Goal: Task Accomplishment & Management: Use online tool/utility

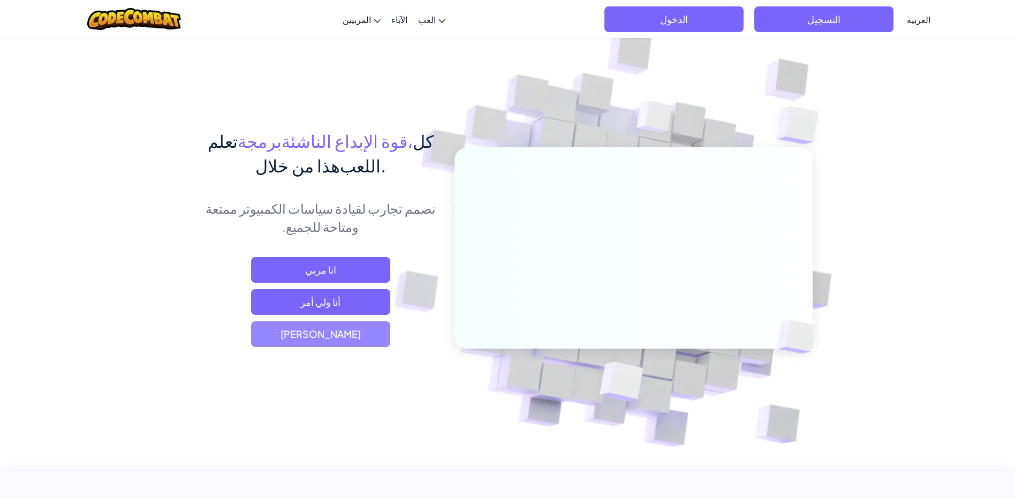
click at [325, 329] on font "[PERSON_NAME]" at bounding box center [320, 334] width 80 height 12
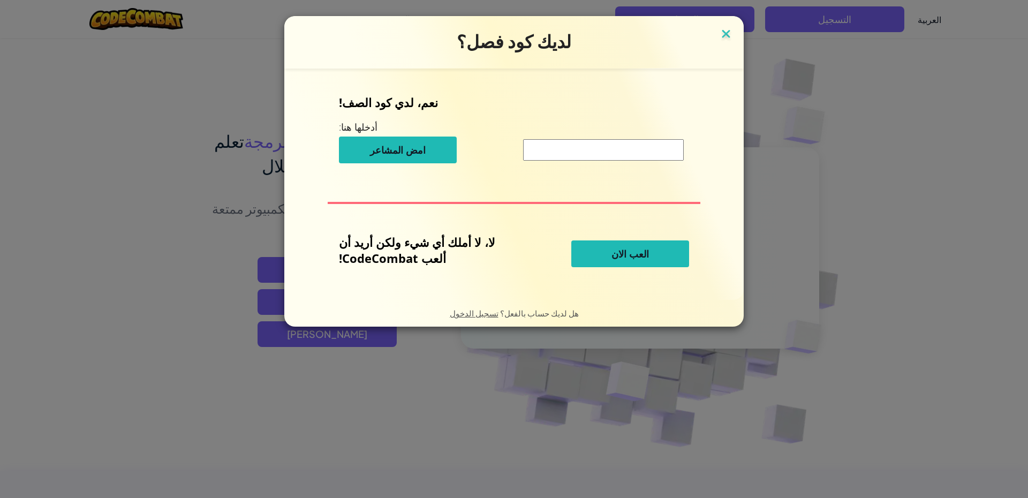
click at [719, 33] on img at bounding box center [726, 35] width 14 height 16
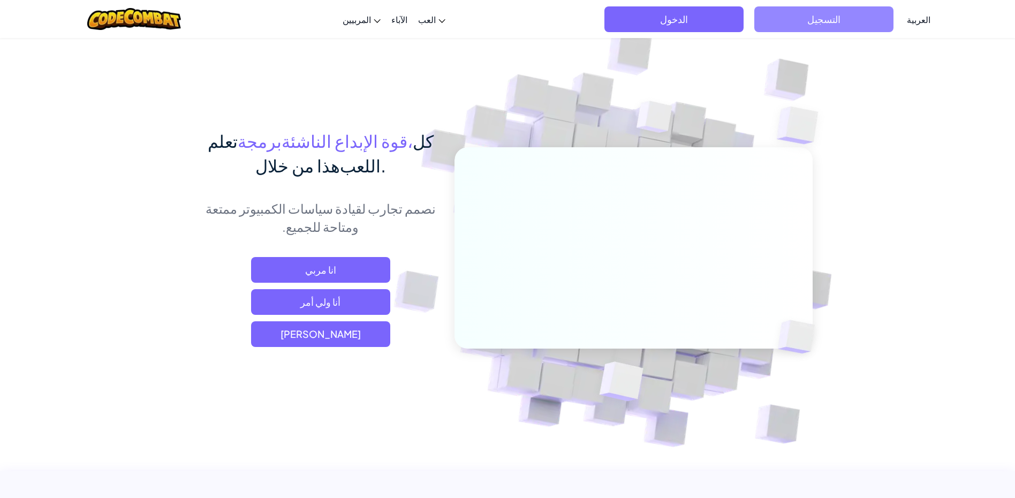
click at [780, 21] on span "التسجيل" at bounding box center [823, 19] width 139 height 26
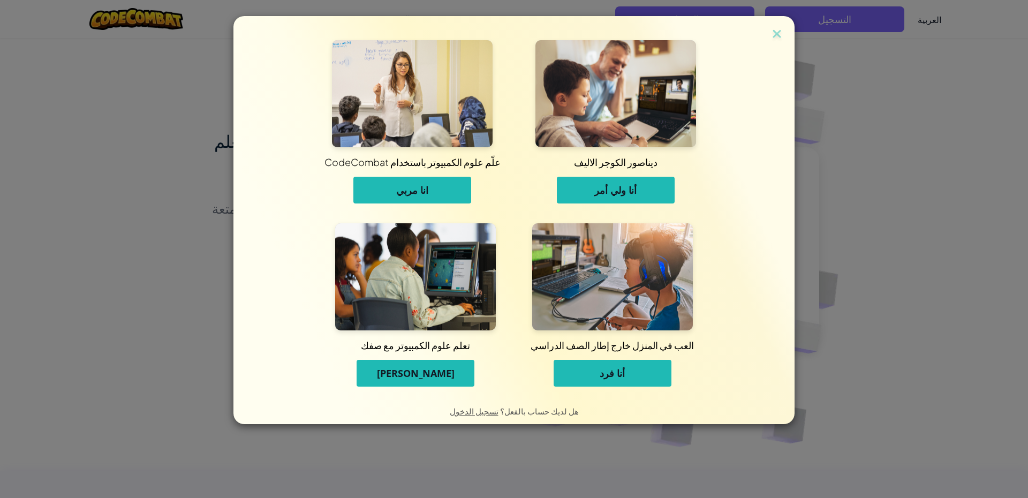
click at [447, 377] on button "[PERSON_NAME]" at bounding box center [415, 373] width 118 height 27
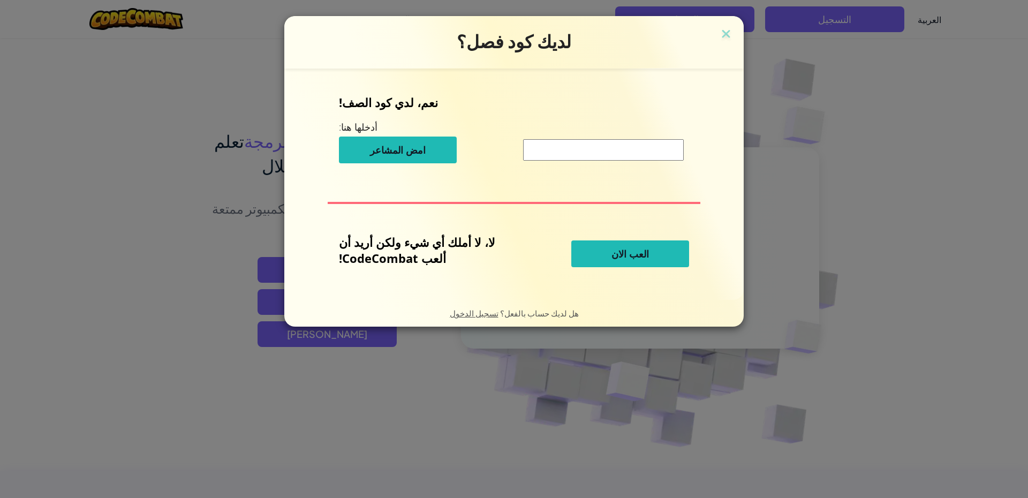
click at [603, 245] on button "العب الان" at bounding box center [630, 253] width 118 height 27
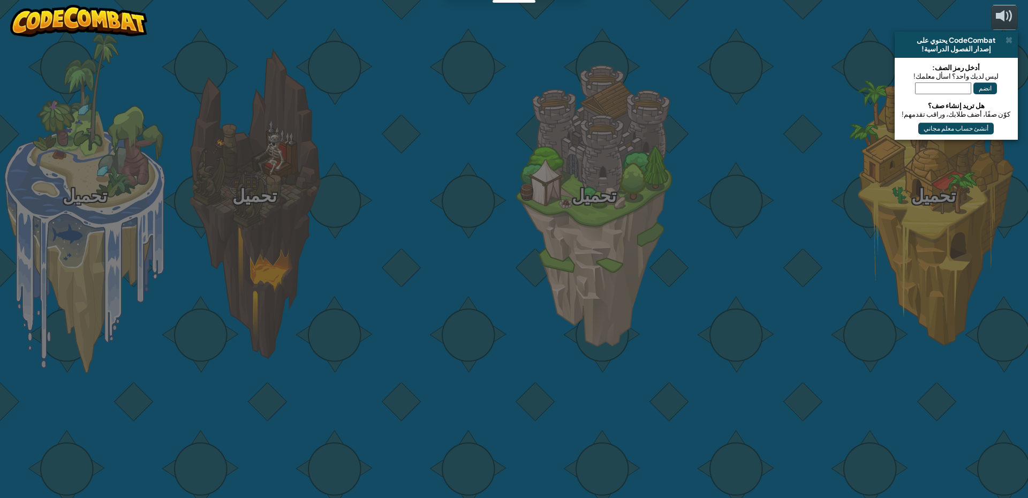
select select "ar"
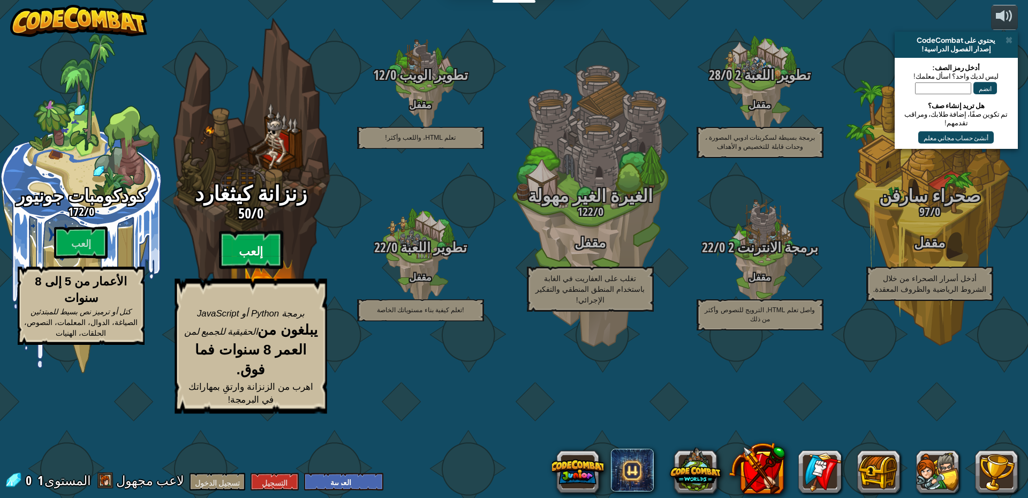
click at [244, 260] on font "إلعب" at bounding box center [251, 252] width 24 height 16
select select "ar"
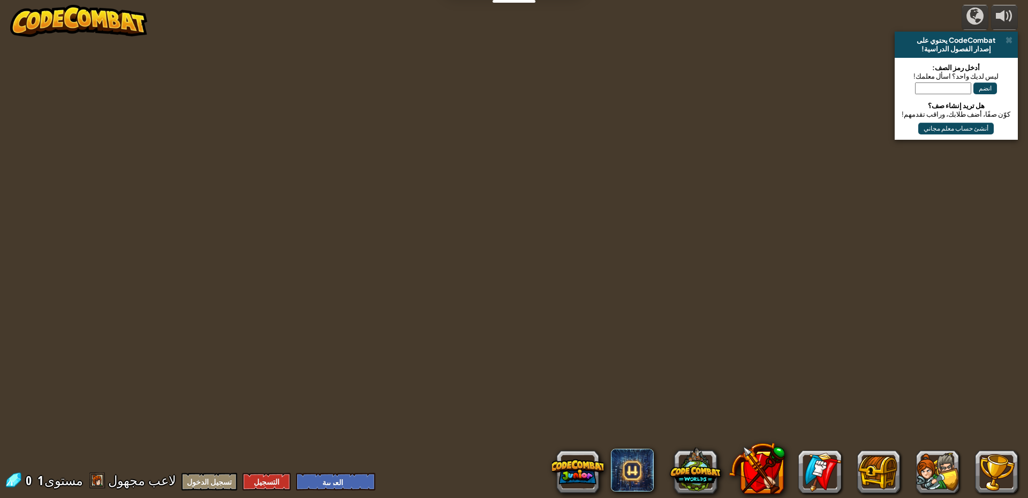
select select "ar"
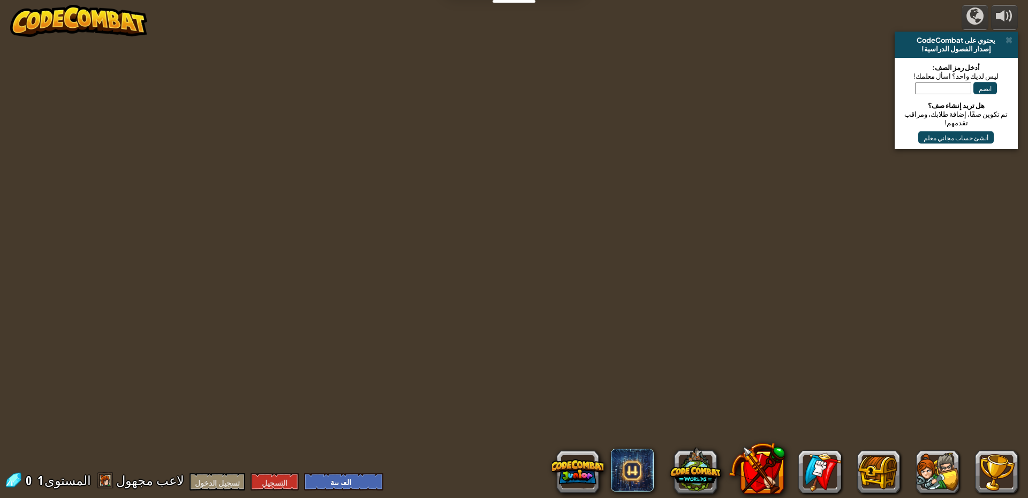
select select "ar"
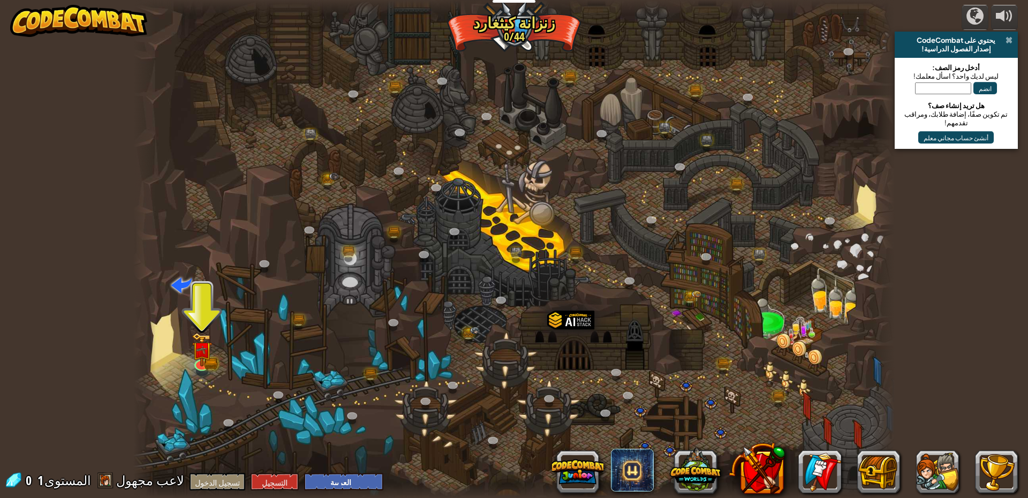
click at [1009, 40] on span at bounding box center [1008, 40] width 7 height 9
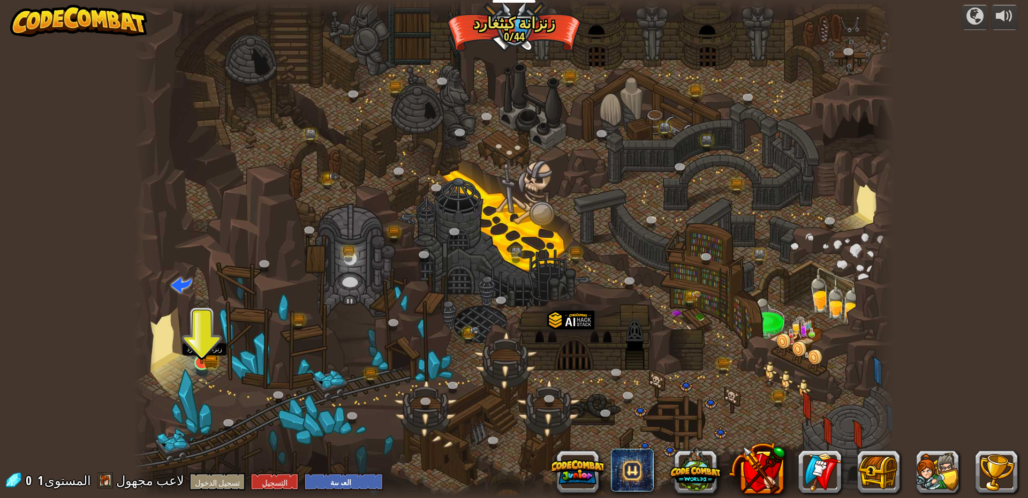
click at [200, 361] on img at bounding box center [202, 341] width 20 height 45
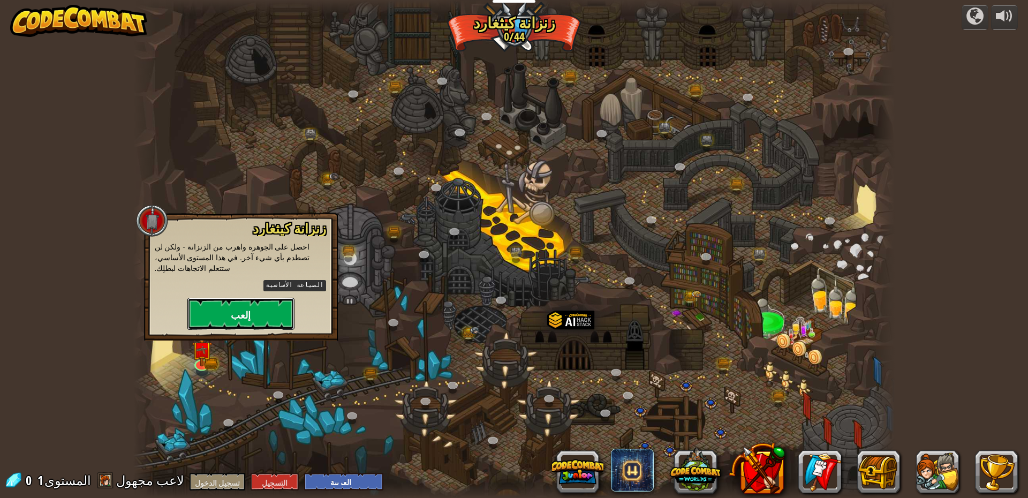
click at [232, 298] on button "إلعب" at bounding box center [240, 314] width 107 height 32
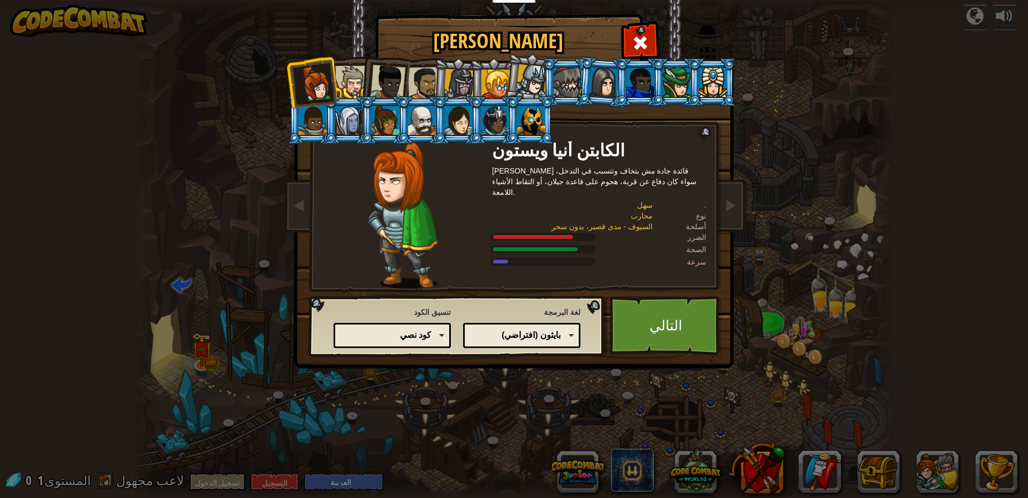
click at [549, 336] on font "بايثون (افتراضي)" at bounding box center [531, 334] width 59 height 9
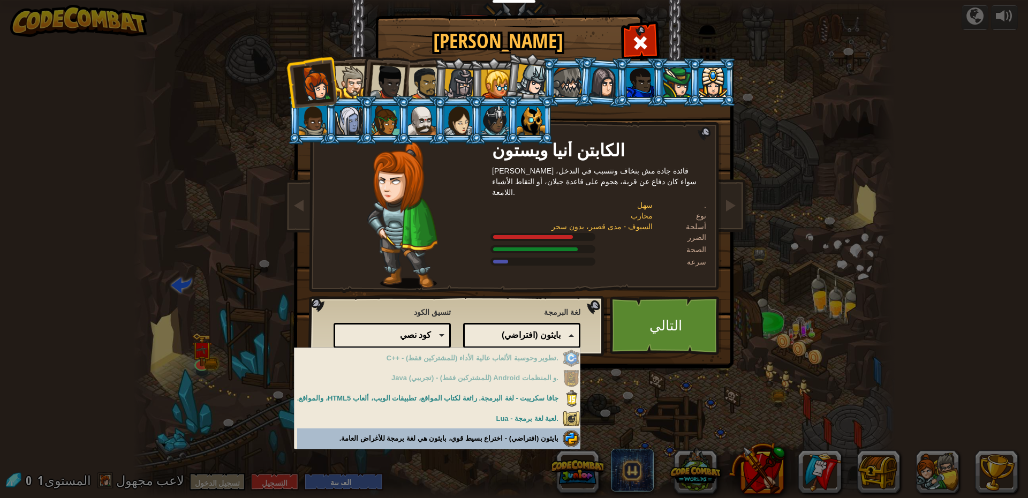
click at [526, 436] on div "[PERSON_NAME] بطلك 0 الكابتن [PERSON_NAME] و[PERSON_NAME] قائدة جادة مش بتخاف و…" at bounding box center [514, 249] width 1028 height 498
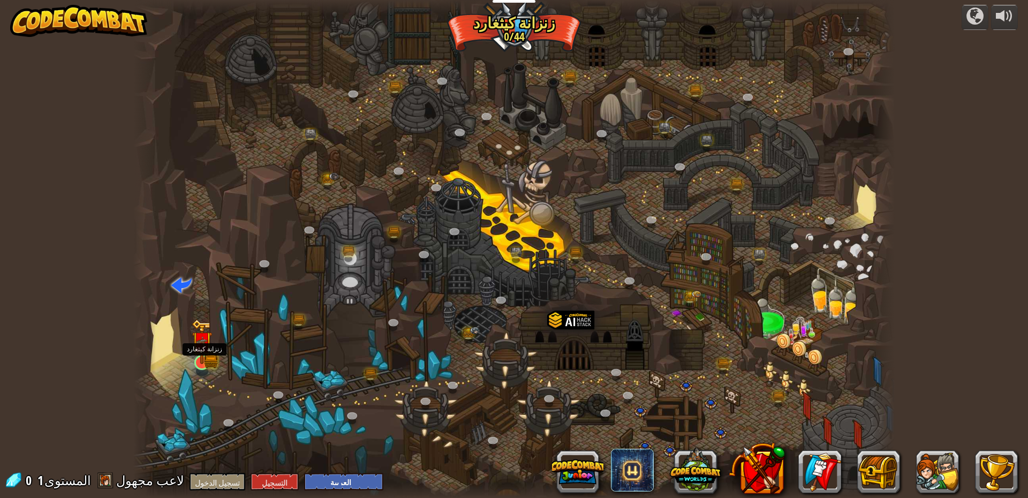
click at [199, 356] on img at bounding box center [202, 341] width 20 height 45
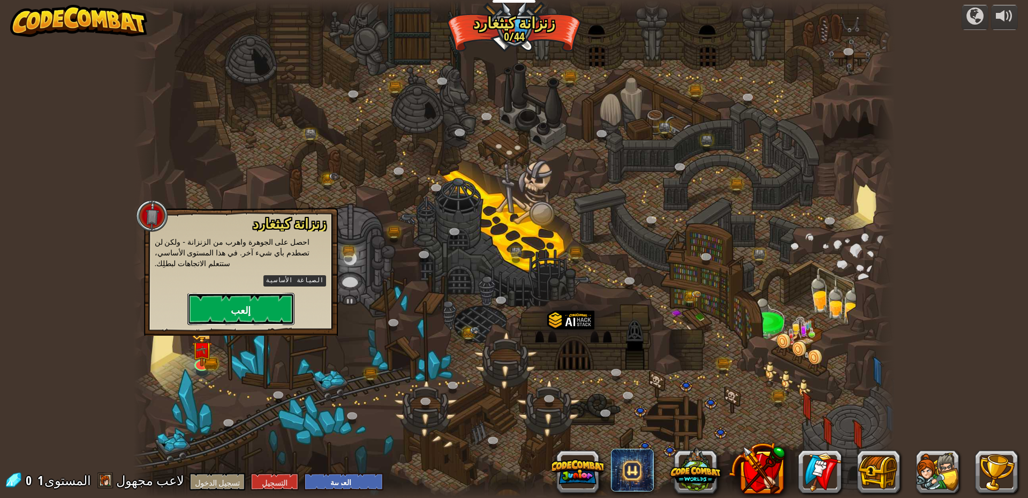
click at [205, 294] on button "إلعب" at bounding box center [240, 309] width 107 height 32
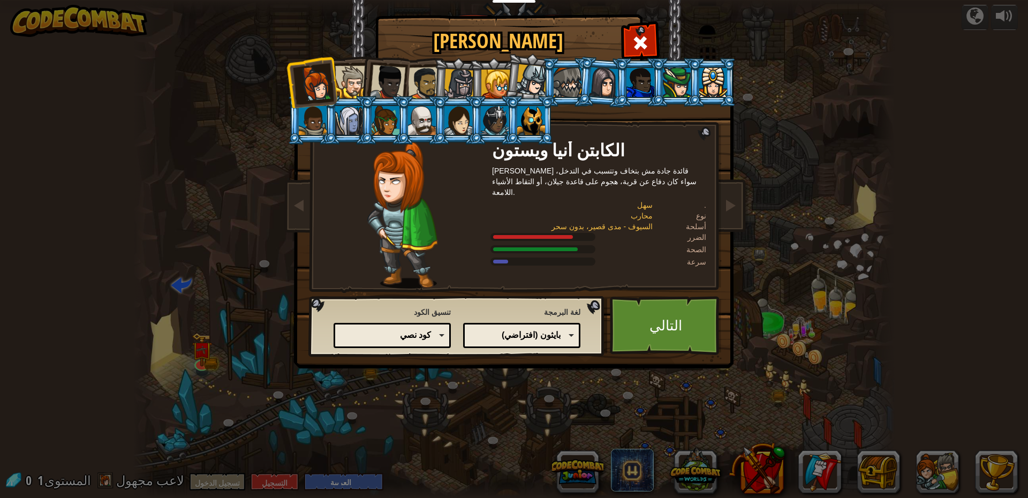
click at [413, 331] on font "كود نصي" at bounding box center [415, 334] width 31 height 9
click at [658, 322] on font "التالي" at bounding box center [665, 324] width 33 height 19
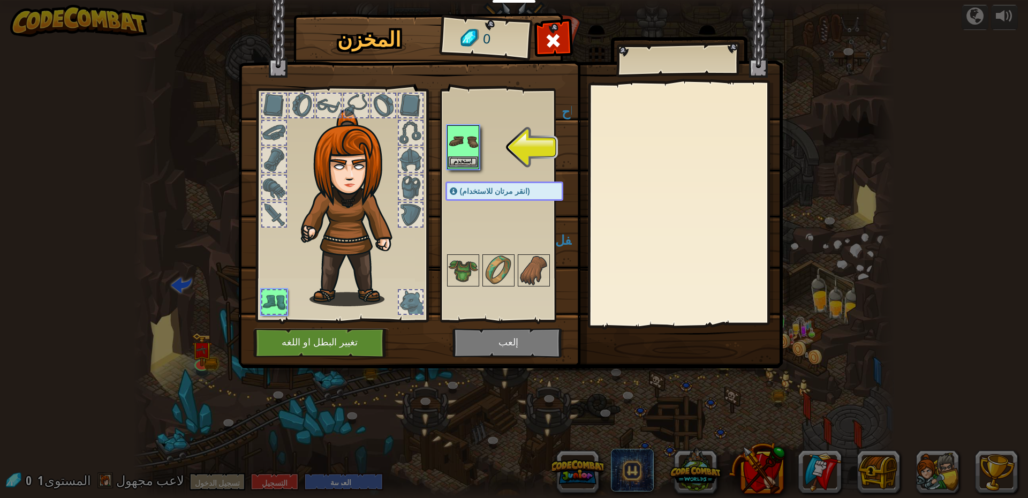
click at [461, 143] on img at bounding box center [463, 141] width 30 height 30
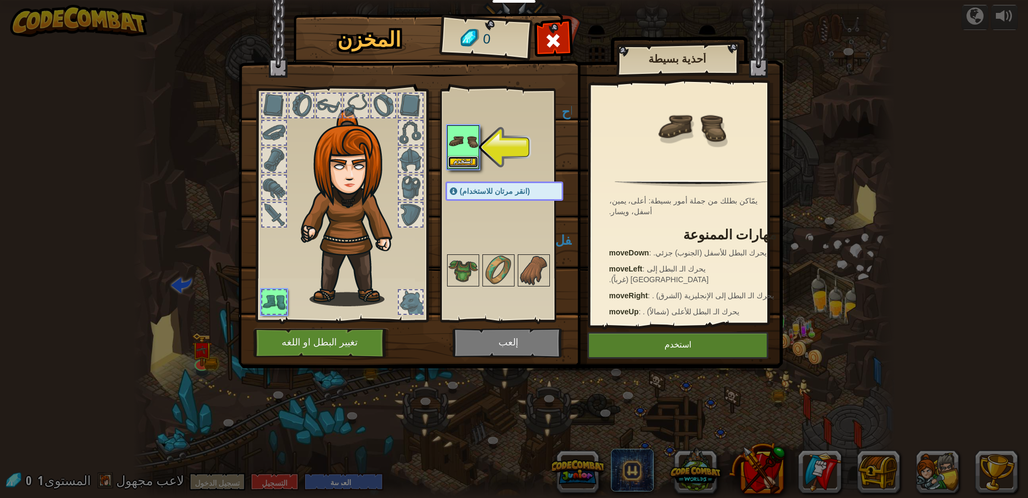
click at [462, 163] on font "استخدم" at bounding box center [462, 161] width 19 height 6
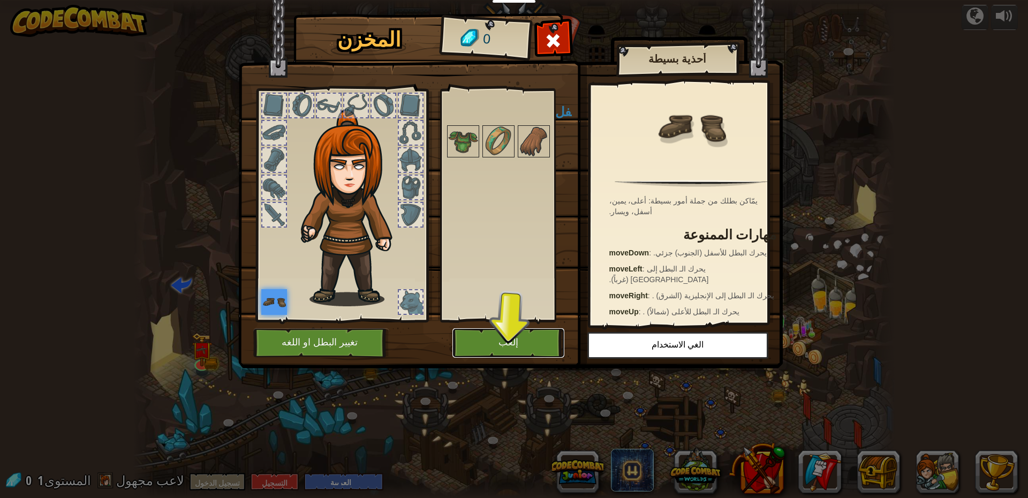
click at [501, 346] on font "إلعب" at bounding box center [508, 342] width 20 height 11
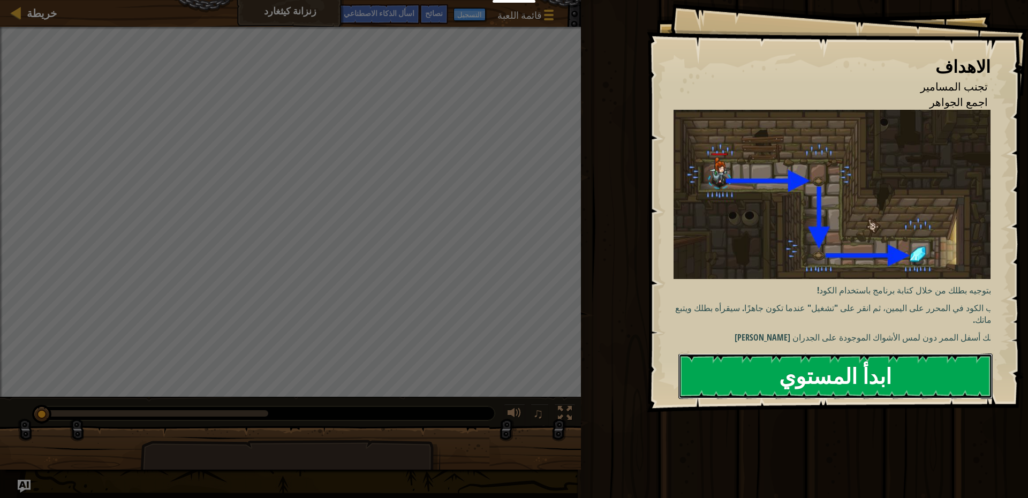
click at [820, 376] on font "ابدأ المستوي" at bounding box center [835, 375] width 112 height 29
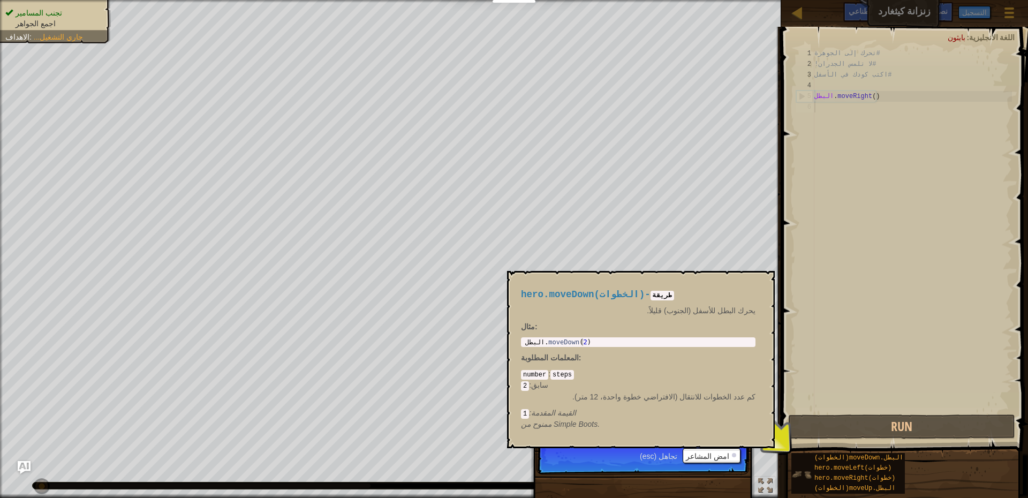
click at [806, 472] on img at bounding box center [801, 474] width 20 height 20
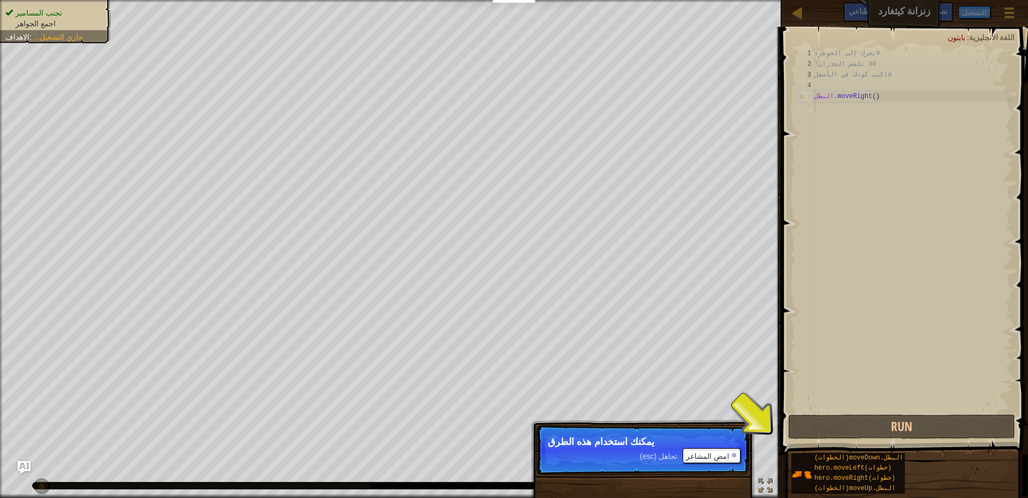
scroll to position [5, 0]
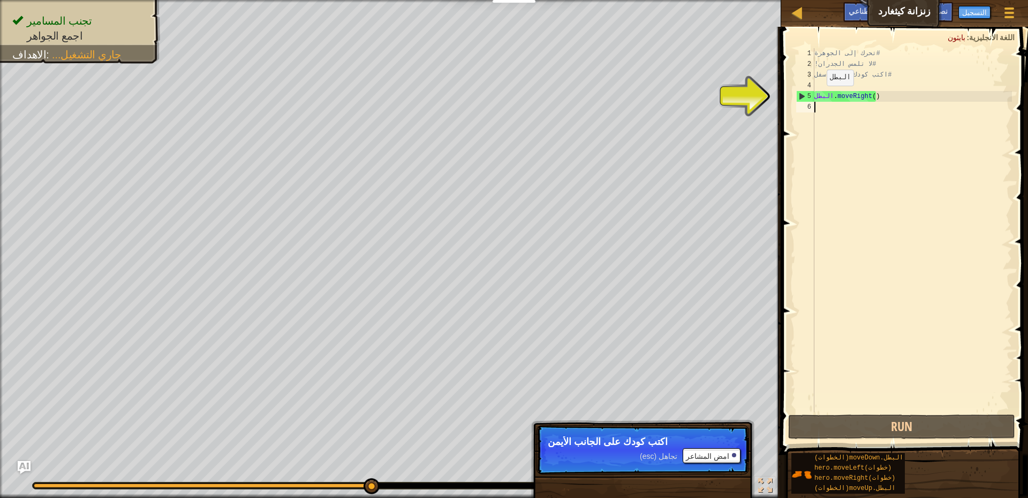
click at [798, 96] on div "5" at bounding box center [805, 96] width 18 height 11
click at [800, 96] on div "5" at bounding box center [805, 96] width 18 height 11
click at [826, 101] on div "#تحرك إلى الجوهرة #لا تلمس الجدران! #اكتب كودك في الأسفل البطل . moveRight ( )" at bounding box center [912, 240] width 200 height 385
click at [884, 96] on div "#تحرك إلى الجوهرة #لا تلمس الجدران! #اكتب كودك في الأسفل البطل . moveRight ( )" at bounding box center [912, 240] width 200 height 385
click at [896, 96] on div "#تحرك إلى الجوهرة #لا تلمس الجدران! #اكتب كودك في الأسفل البطل . moveRight ( )" at bounding box center [912, 240] width 200 height 385
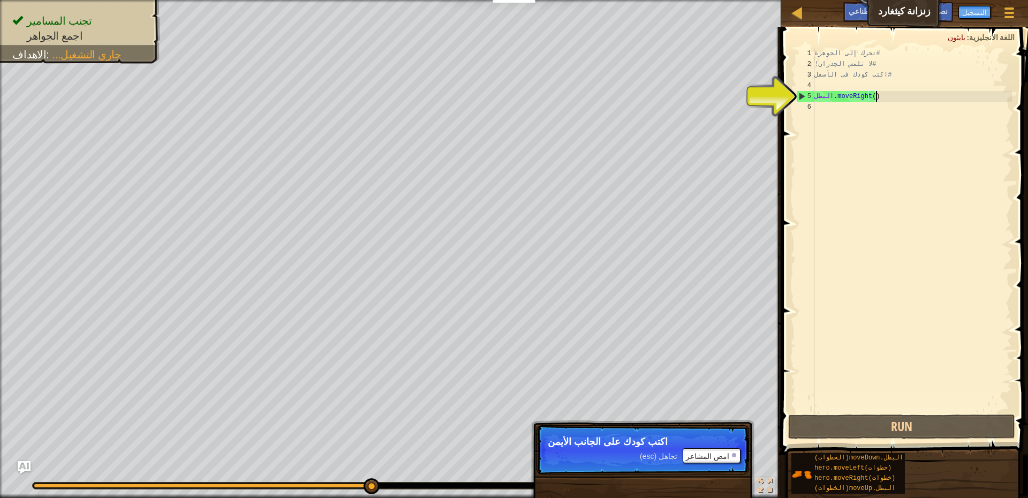
click at [886, 97] on div "#تحرك إلى الجوهرة #لا تلمس الجدران! #اكتب كودك في الأسفل البطل . moveRight ( )" at bounding box center [912, 240] width 200 height 385
click at [891, 97] on div "#تحرك إلى الجوهرة #لا تلمس الجدران! #اكتب كودك في الأسفل البطل . moveRight ( )" at bounding box center [912, 240] width 200 height 385
click at [800, 94] on div "5" at bounding box center [805, 96] width 18 height 11
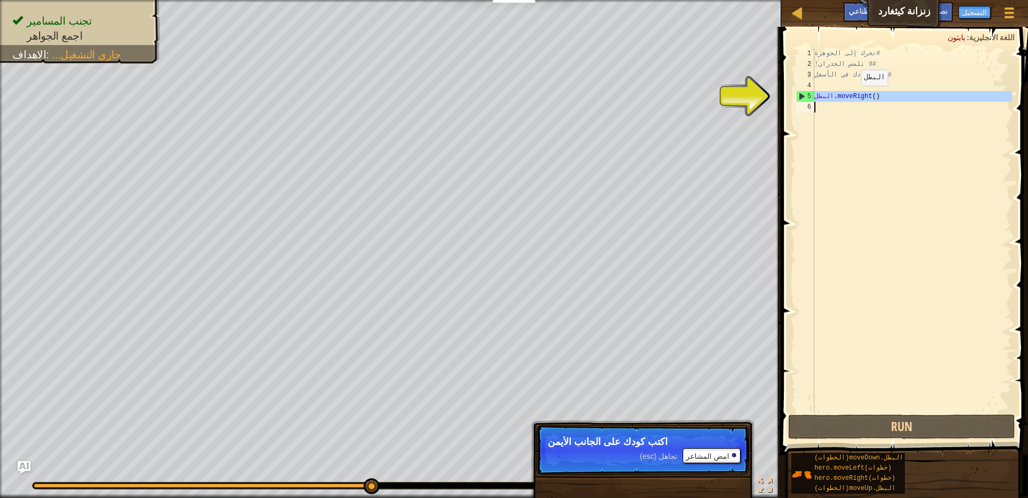
drag, startPoint x: 800, startPoint y: 94, endPoint x: 852, endPoint y: 96, distance: 52.0
click at [852, 96] on div "hero.moveRight() 1 2 3 4 5 6 #تحرك إلى الجوهرة #لا تلمس الجدران! #اكتب كودك في …" at bounding box center [903, 230] width 218 height 364
type textarea "hero.moveRight()"
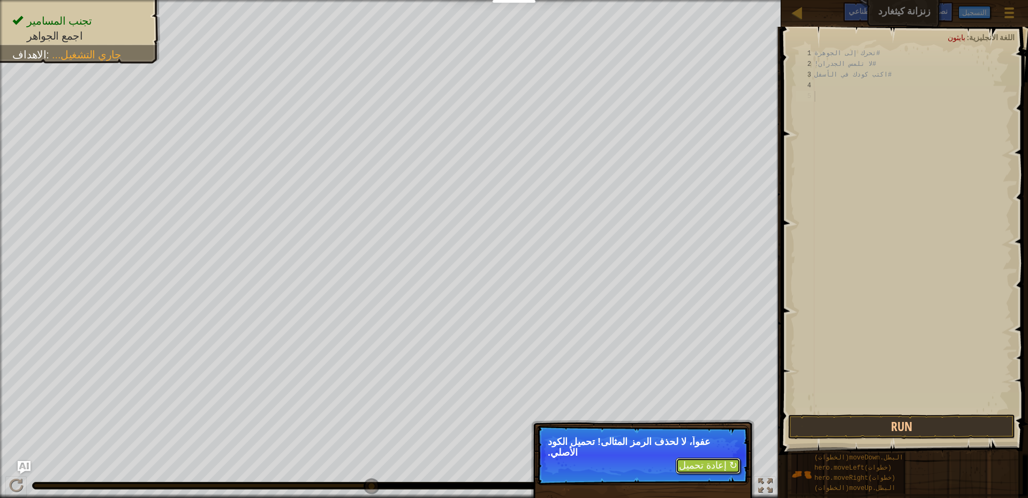
click at [703, 460] on font "↻ إعادة تحميل" at bounding box center [708, 465] width 58 height 11
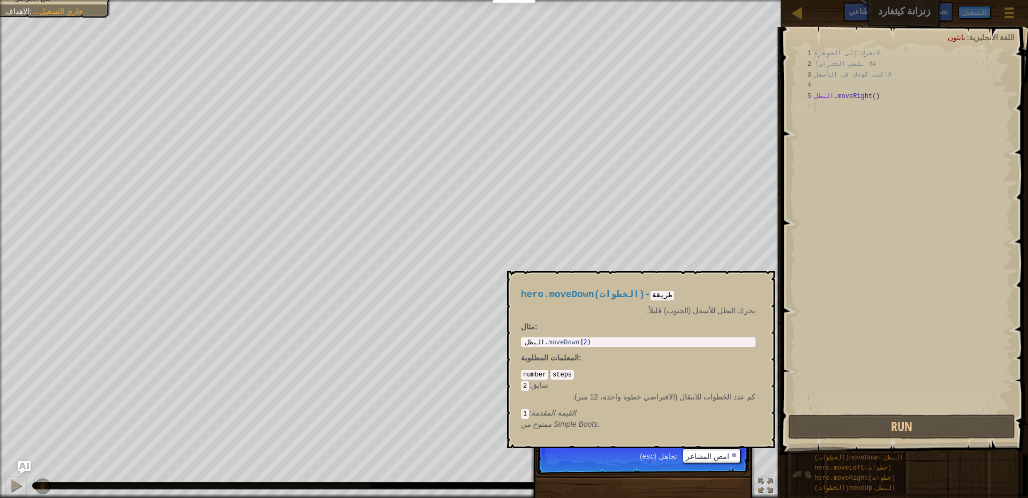
click at [798, 469] on img at bounding box center [801, 474] width 20 height 20
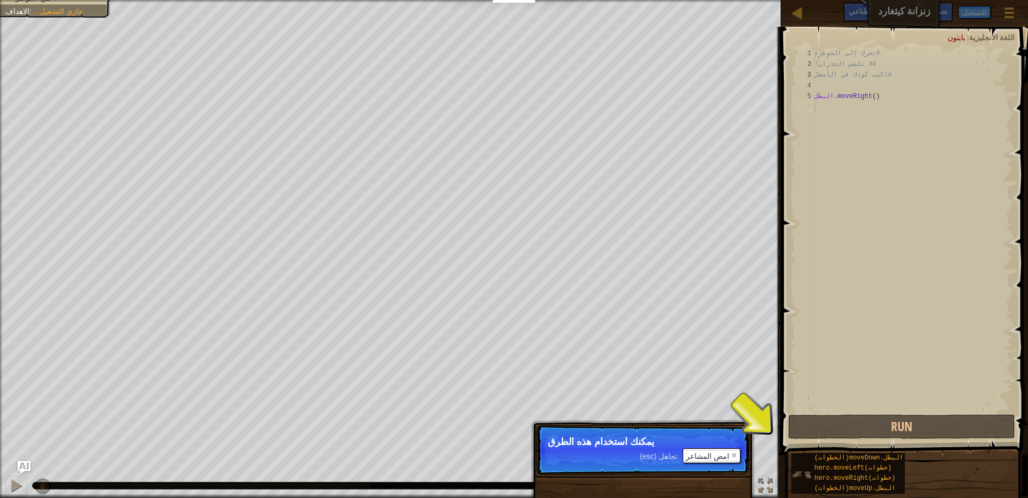
click at [806, 462] on div "البطل.moveDown(الخطوات) hero.moveLeft(خطوات) hero.moveRight(خطوات) البطل.moveUp…" at bounding box center [847, 473] width 113 height 41
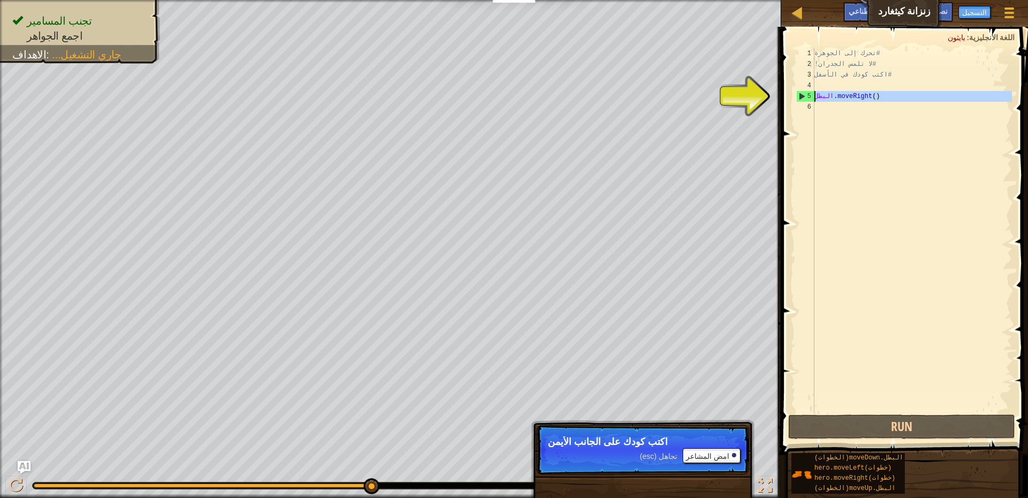
click at [798, 94] on div "5" at bounding box center [805, 96] width 18 height 11
click at [813, 96] on div "5" at bounding box center [805, 96] width 18 height 11
type textarea "hero.moveRight()"
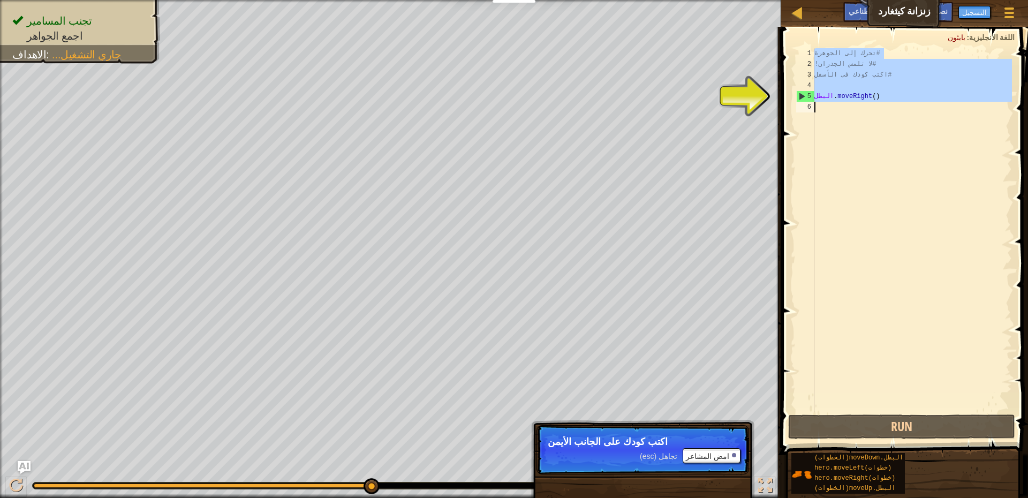
click at [813, 96] on div "5" at bounding box center [805, 96] width 18 height 11
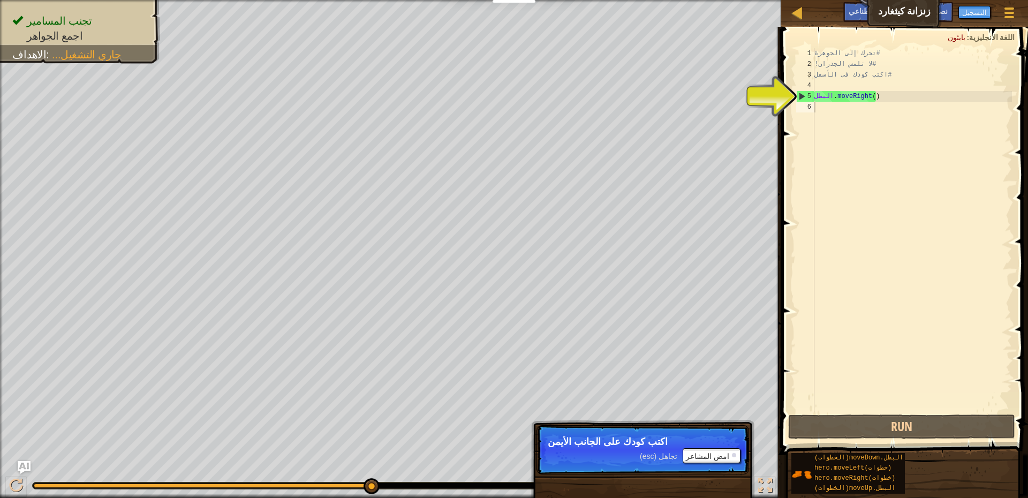
click at [795, 93] on div "1 2 3 4 5 6 #تحرك إلى الجوهرة #لا تلمس الجدران! #اكتب كودك في الأسفل البطل . mo…" at bounding box center [903, 230] width 218 height 364
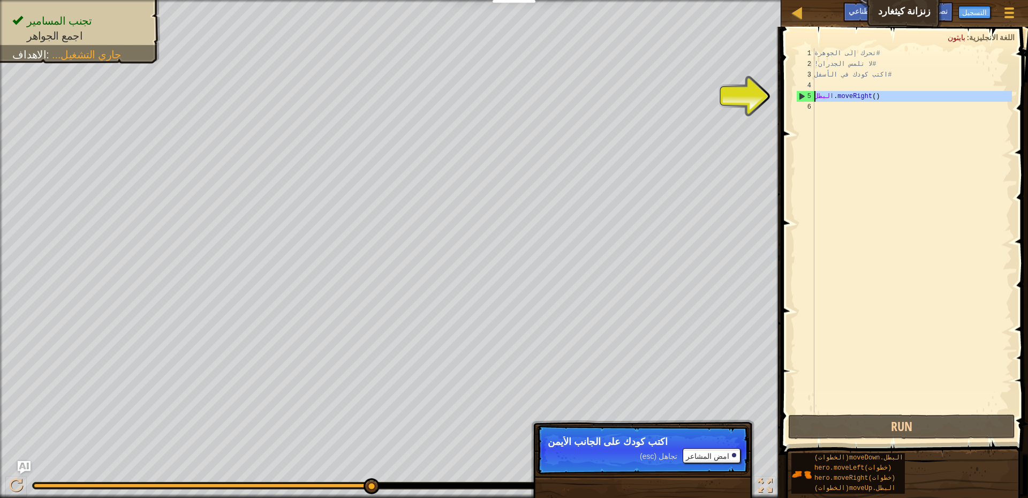
click at [800, 94] on div "5" at bounding box center [805, 96] width 18 height 11
type textarea "hero.moveRight()"
click at [865, 118] on div "#تحرك إلى الجوهرة #لا تلمس الجدران! #اكتب كودك في الأسفل البطل . moveRight ( )" at bounding box center [912, 240] width 200 height 385
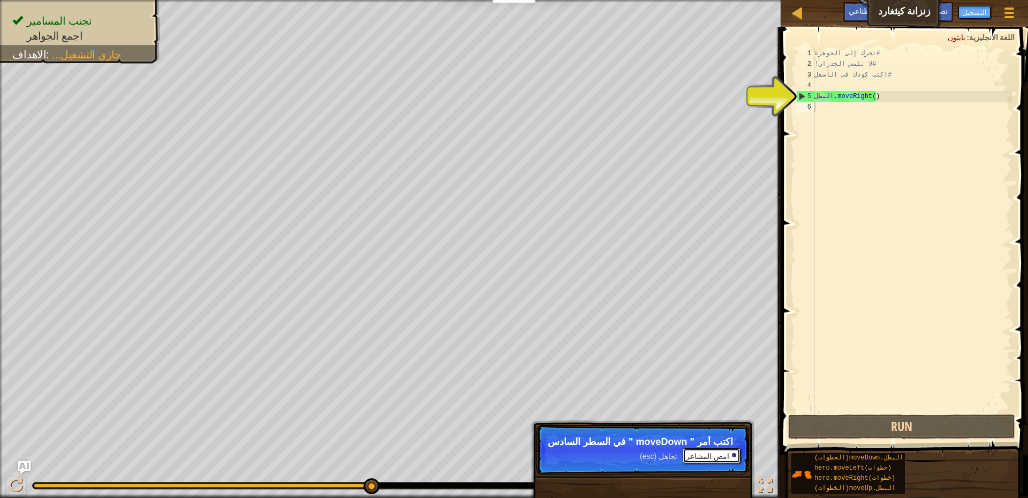
click at [709, 457] on font "امض المشاعر" at bounding box center [707, 456] width 43 height 9
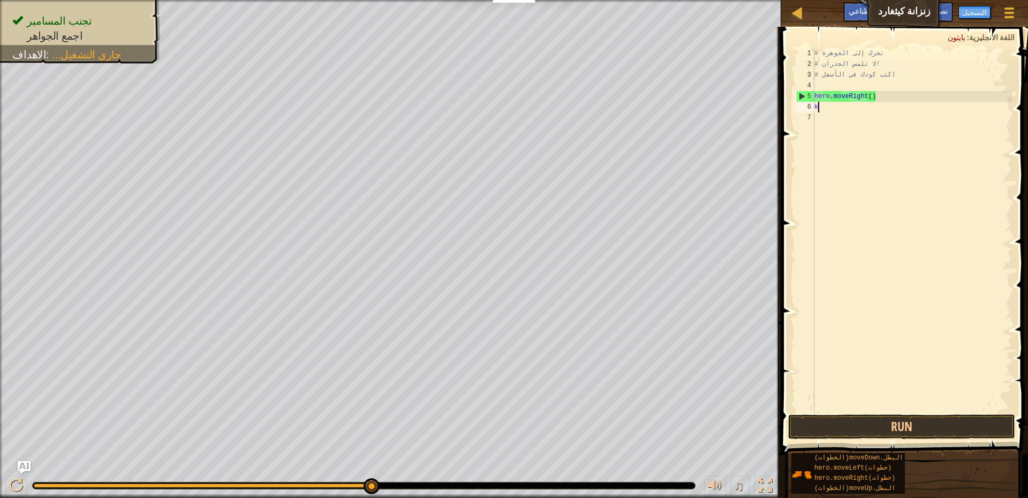
scroll to position [5, 6]
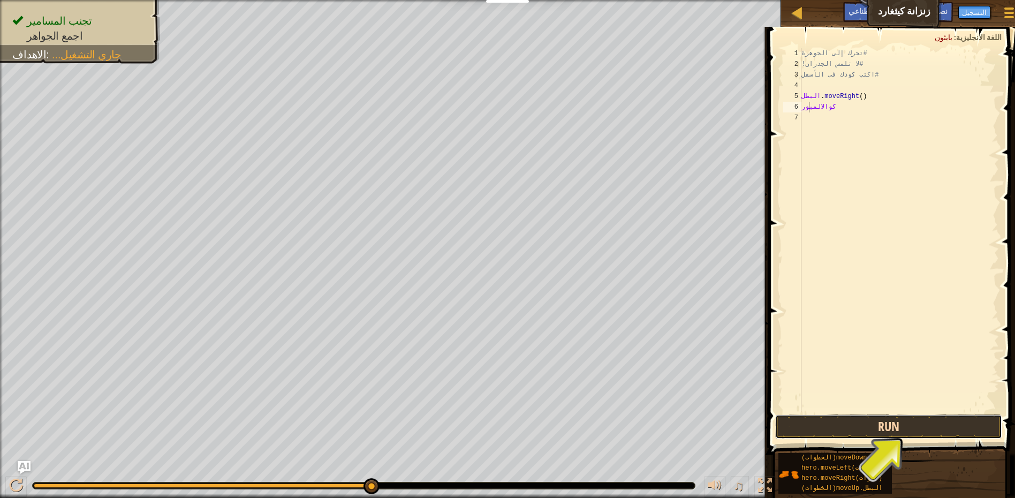
click at [954, 419] on button "Run" at bounding box center [888, 426] width 227 height 25
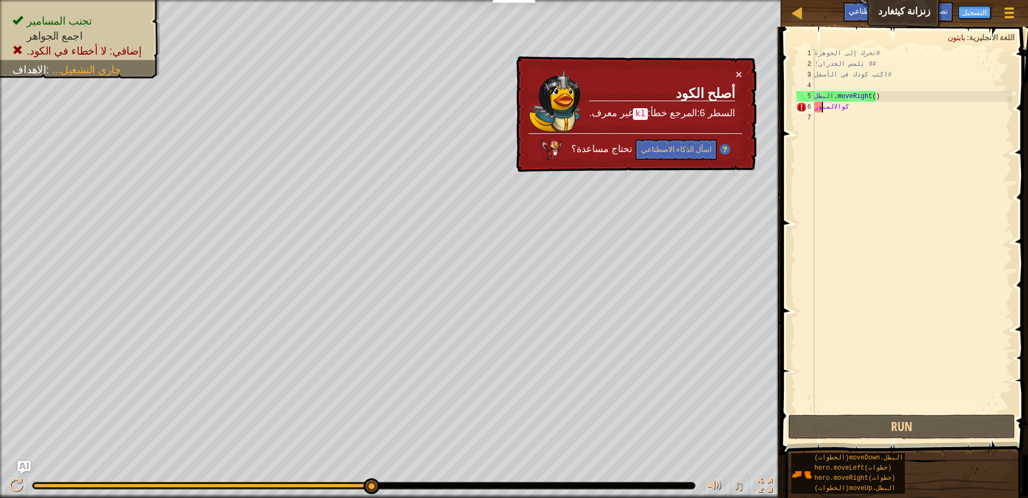
type textarea "k"
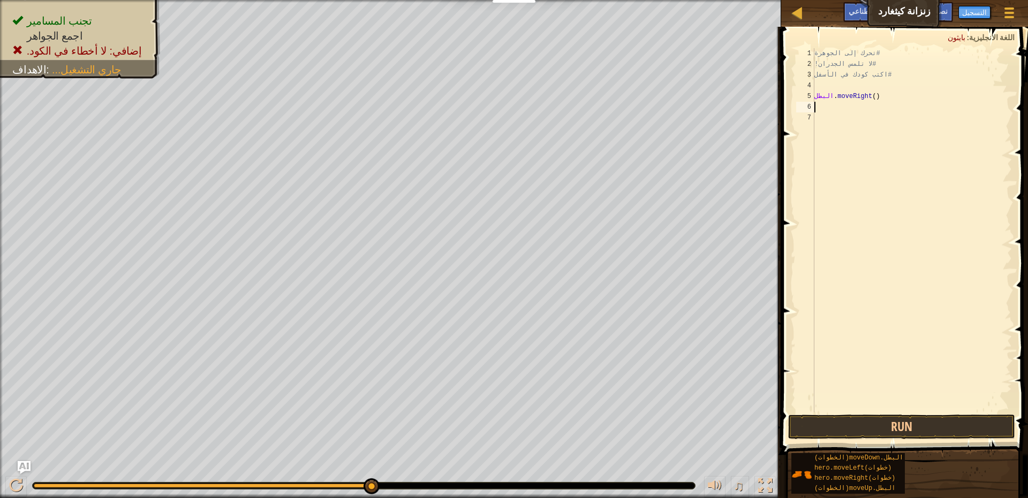
scroll to position [5, 0]
click at [889, 95] on div "#تحرك إلى الجوهرة #لا تلمس الجدران! #اكتب كودك في الأسفل البطل . moveRight ( )" at bounding box center [912, 240] width 200 height 385
type textarea "hero.moveRight()"
click at [890, 96] on div "#تحرك إلى الجوهرة #لا تلمس الجدران! #اكتب كودك في الأسفل البطل . moveRight ( )" at bounding box center [912, 240] width 200 height 385
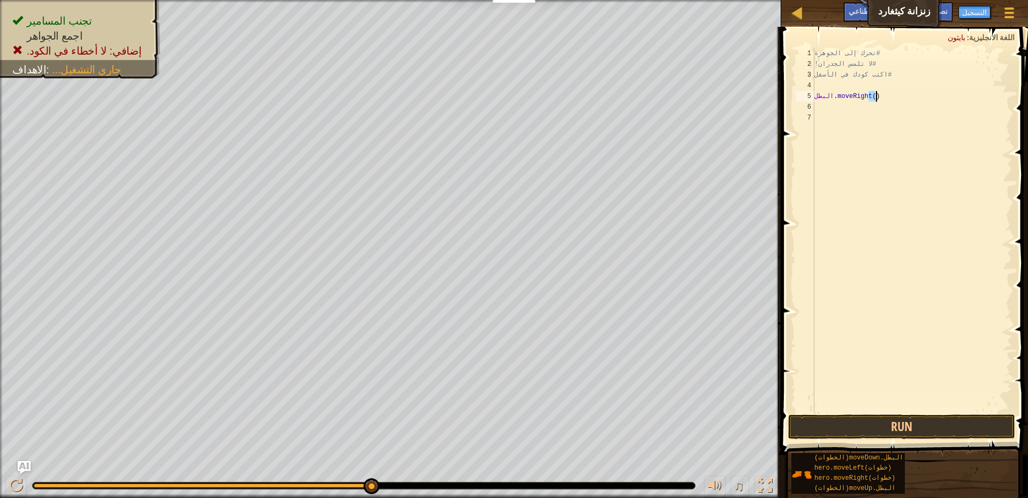
click at [890, 96] on div "#تحرك إلى الجوهرة #لا تلمس الجدران! #اكتب كودك في الأسفل البطل . moveRight ( )" at bounding box center [912, 230] width 200 height 364
type textarea "hero.moveRight()"
drag, startPoint x: 881, startPoint y: 99, endPoint x: 817, endPoint y: 97, distance: 64.3
click at [817, 97] on div "#تحرك إلى الجوهرة #لا تلمس الجدران! #اكتب كودك في الأسفل البطل . moveRight ( )" at bounding box center [912, 240] width 200 height 385
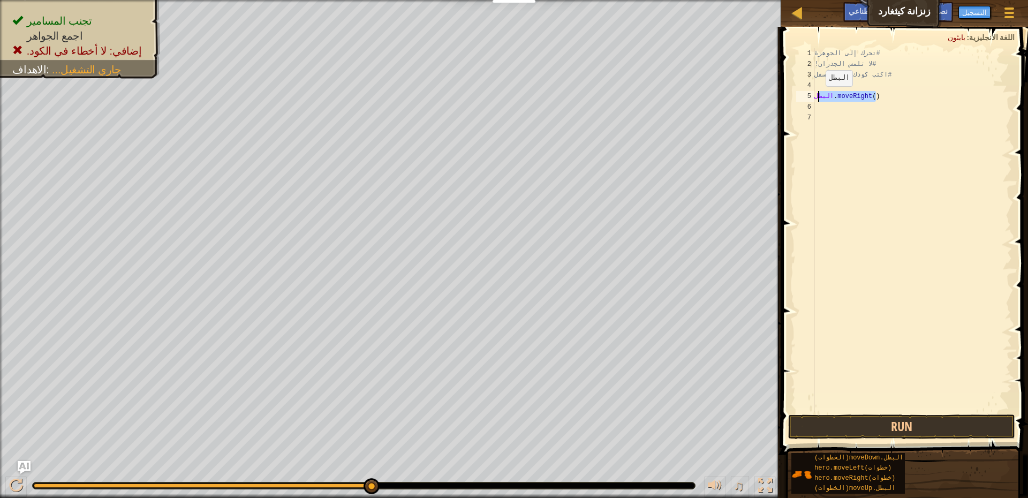
type textarea "hero.moveRight()"
click at [841, 105] on div "#تحرك إلى الجوهرة #لا تلمس الجدران! #اكتب كودك في الأسفل البطل . moveRight ( )" at bounding box center [912, 240] width 200 height 385
paste textarea "ero.moveRight()"
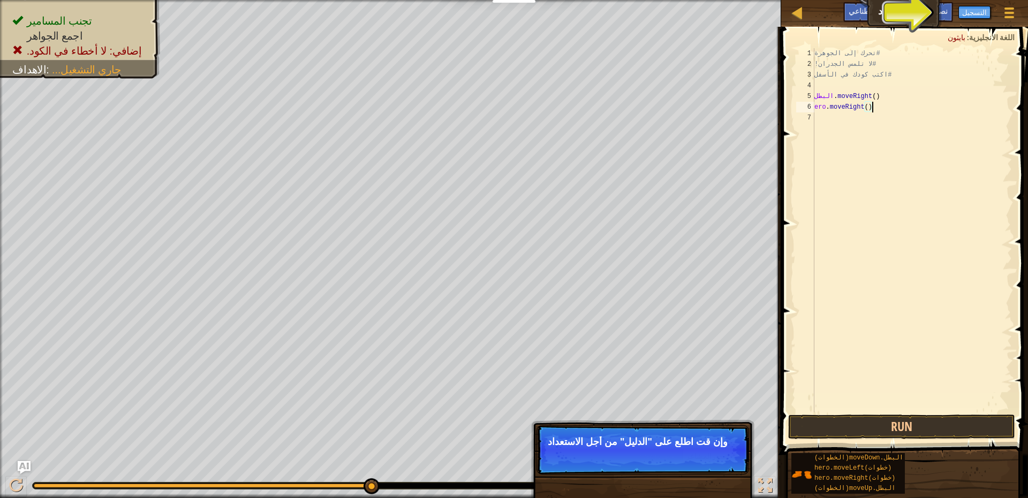
click at [881, 110] on div "#تحرك إلى الجوهرة #لا تلمس الجدران! #اكتب كودك في الأسفل البطل . moveRight ( ) …" at bounding box center [912, 240] width 200 height 385
click at [978, 15] on font "التسجيل" at bounding box center [974, 12] width 25 height 10
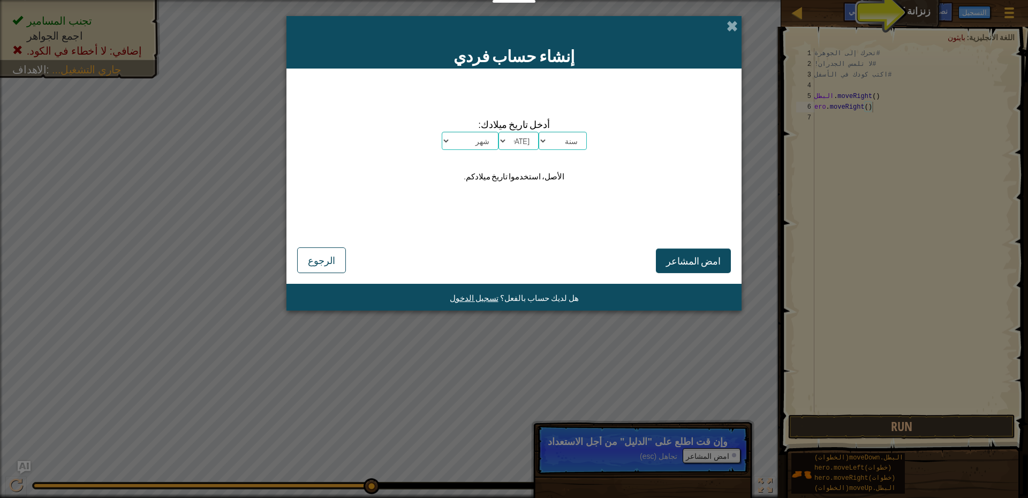
drag, startPoint x: 788, startPoint y: 228, endPoint x: 788, endPoint y: 219, distance: 8.6
click at [788, 228] on div "إنشاء حساب فردي أدخل تاريخ ميلادك: شهر [DATE] فبراير مارس أبريل مايو يونيو يولي…" at bounding box center [514, 249] width 1028 height 498
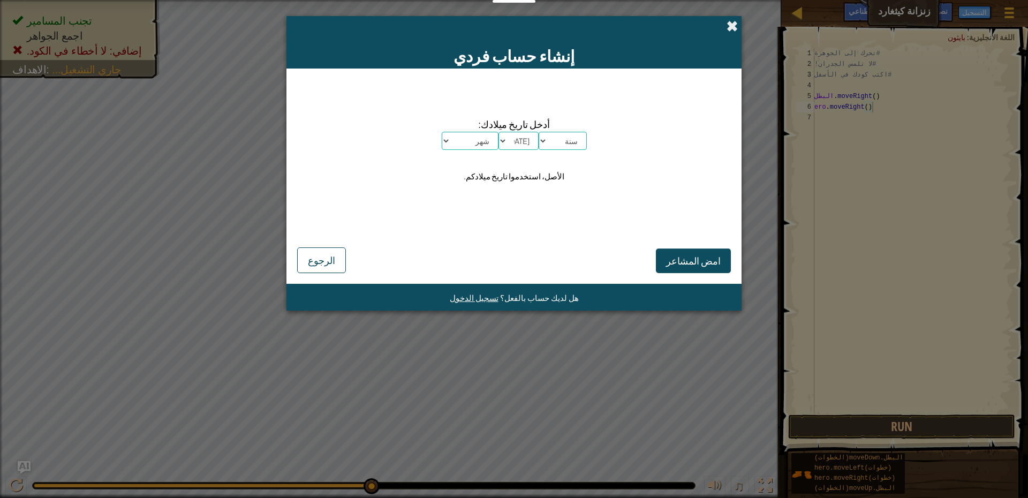
click at [731, 25] on span at bounding box center [731, 25] width 11 height 11
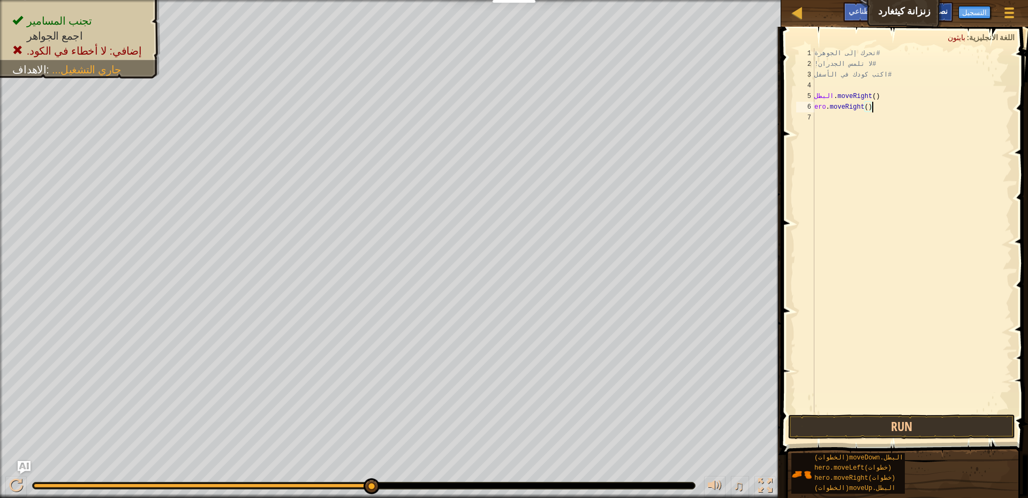
click at [940, 12] on font "نصائح" at bounding box center [939, 11] width 18 height 10
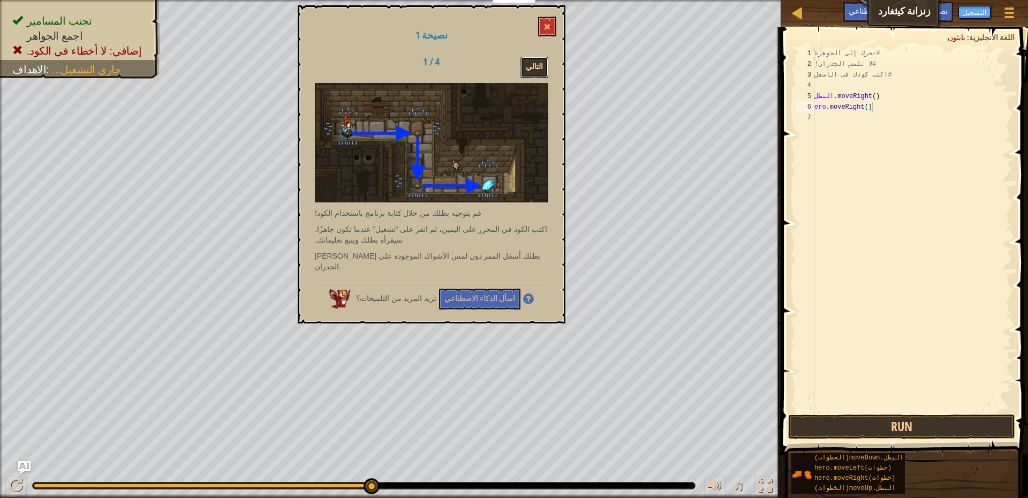
click at [527, 70] on button "التالي" at bounding box center [534, 67] width 28 height 21
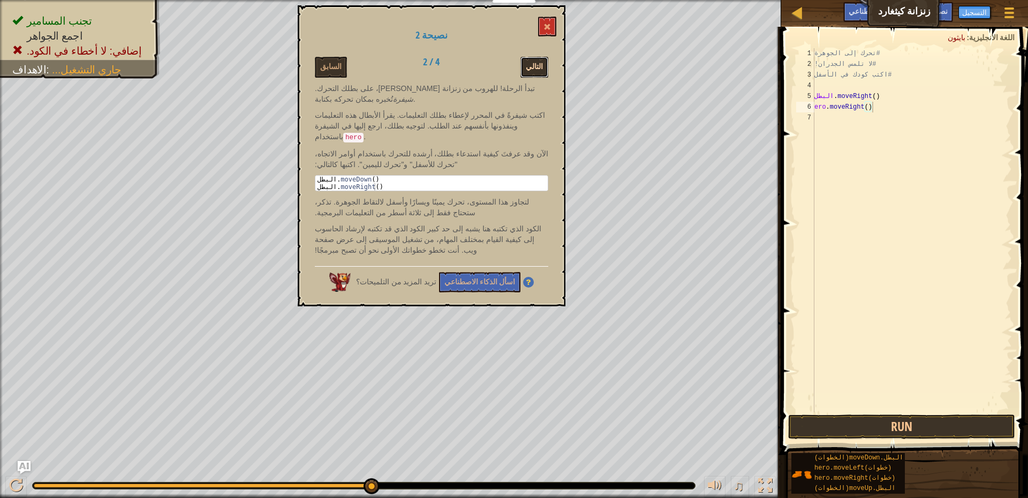
click at [532, 66] on font "التالي" at bounding box center [534, 67] width 17 height 10
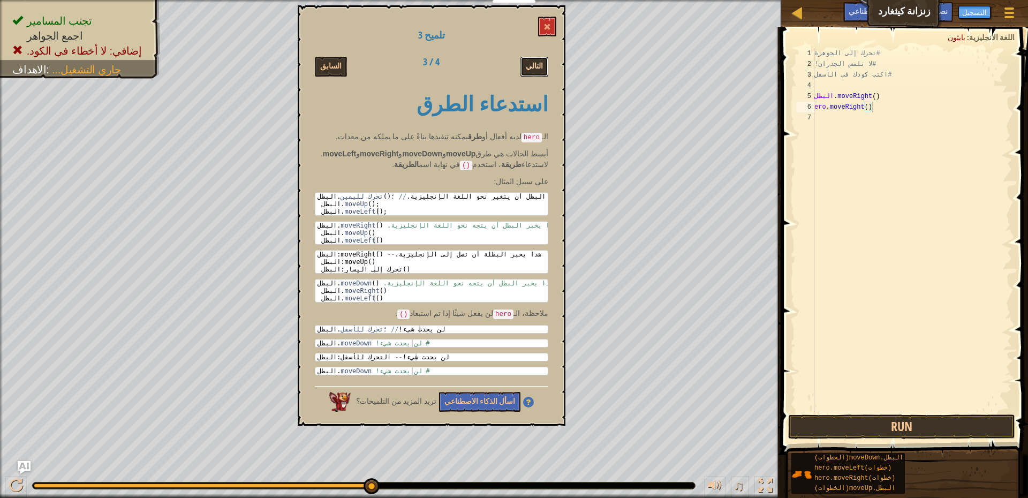
click at [530, 69] on button "التالي" at bounding box center [534, 67] width 28 height 20
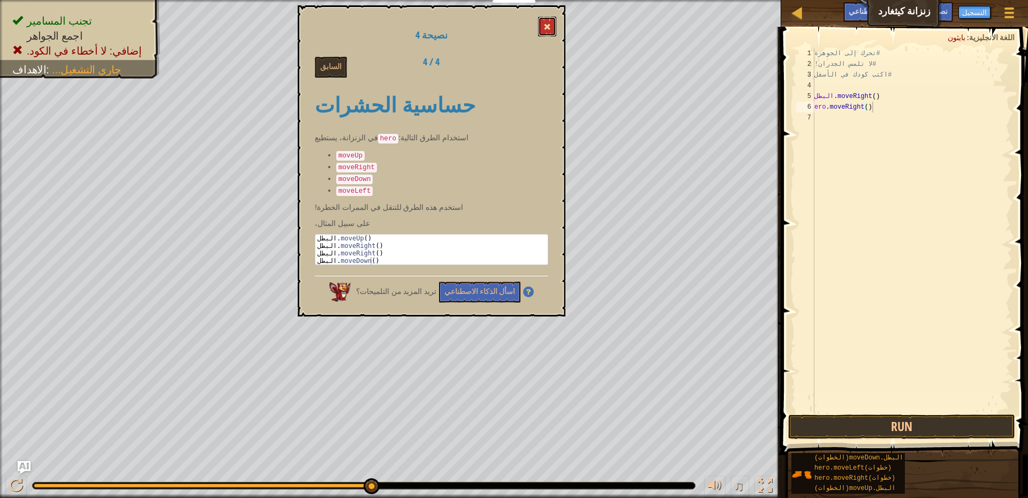
click at [548, 22] on button at bounding box center [547, 27] width 18 height 20
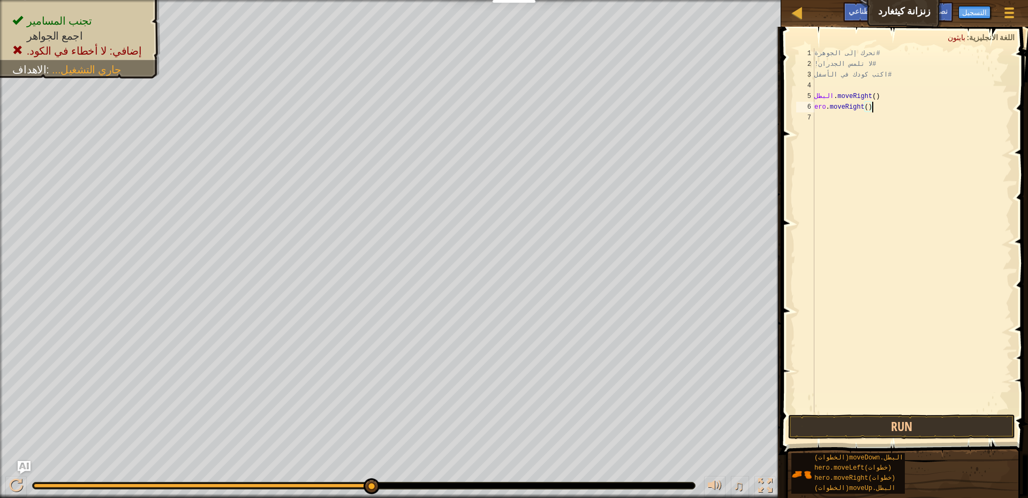
click at [879, 107] on div "#تحرك إلى الجوهرة #لا تلمس الجدران! #اكتب كودك في الأسفل البطل . moveRight ( ) …" at bounding box center [912, 240] width 200 height 385
click at [880, 107] on div "#تحرك إلى الجوهرة #لا تلمس الجدران! #اكتب كودك في الأسفل البطل . moveRight ( ) …" at bounding box center [912, 240] width 200 height 385
click at [880, 107] on div "#تحرك إلى الجوهرة #لا تلمس الجدران! #اكتب كودك في الأسفل البطل . moveRight ( ) …" at bounding box center [912, 230] width 200 height 364
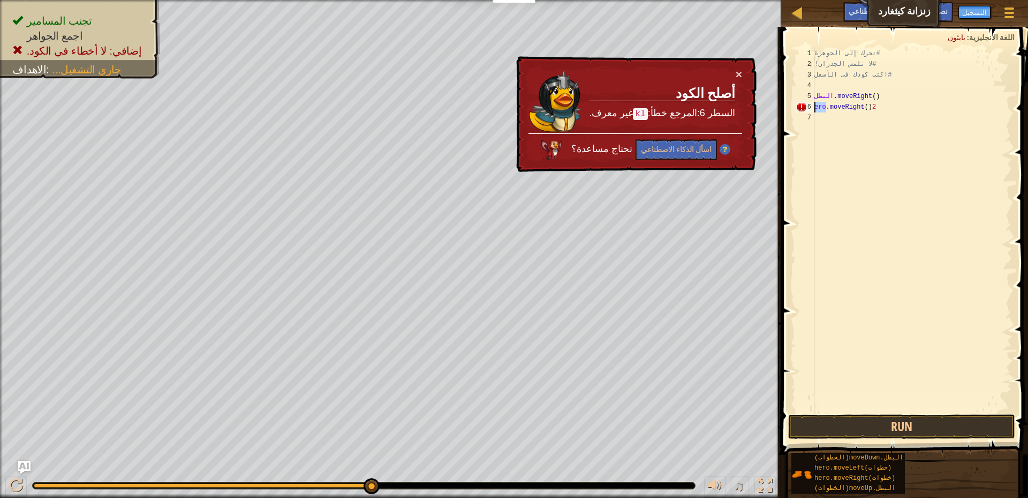
drag, startPoint x: 828, startPoint y: 104, endPoint x: 810, endPoint y: 109, distance: 17.7
click at [810, 109] on div "ero.moveRight()2 1 2 3 4 5 6 7 #تحرك إلى الجوهرة #لا تلمس الجدران! #اكتب كودك ف…" at bounding box center [903, 230] width 218 height 364
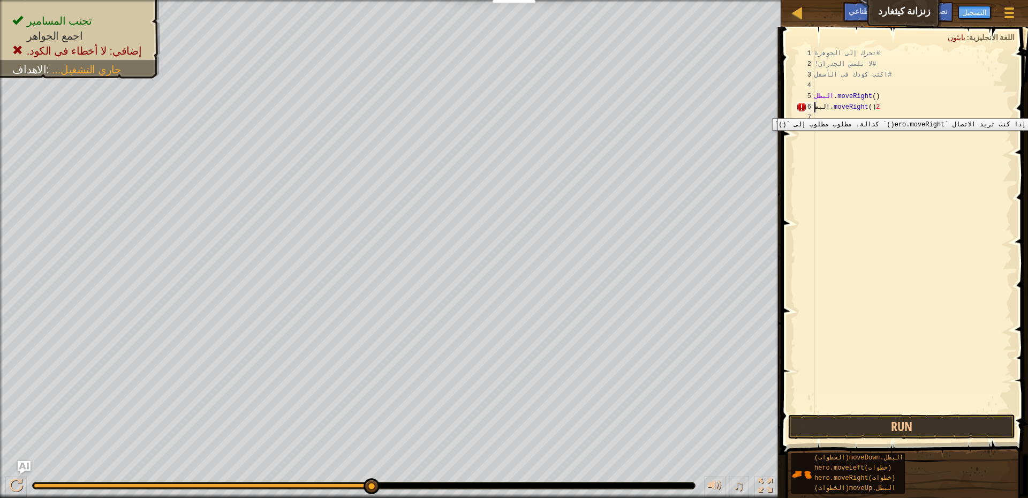
scroll to position [5, 16]
click at [887, 106] on div "#تحرك إلى الجوهرة #لا تلمس الجدران! #اكتب كودك في الأسفل البطل . moveRight ( ) …" at bounding box center [912, 240] width 200 height 385
drag, startPoint x: 912, startPoint y: 105, endPoint x: 895, endPoint y: 102, distance: 16.8
click at [894, 109] on div "#تحرك إلى الجوهرة #لا تلمس الجدران! #اكتب كودك في الأسفل البطل . moveRight ( ) …" at bounding box center [912, 240] width 200 height 385
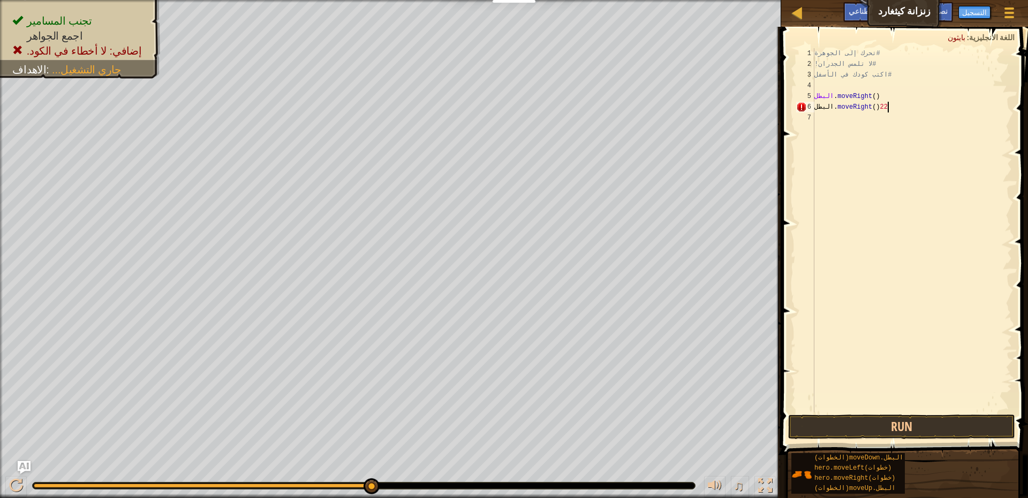
drag, startPoint x: 899, startPoint y: 108, endPoint x: 910, endPoint y: 109, distance: 11.4
click at [910, 109] on div "#تحرك إلى الجوهرة #لا تلمس الجدران! #اكتب كودك في الأسفل البطل . moveRight ( ) …" at bounding box center [912, 240] width 200 height 385
click at [747, 113] on div "خريطة زنزانة كيثغارد قائمة اللعبة انتهت التسجيل نصائح اسأل الذكاء الاصطناعي 1 ه…" at bounding box center [514, 249] width 1028 height 498
type textarea "البطل.moveRight()22"
click at [872, 419] on button "Run" at bounding box center [901, 426] width 227 height 25
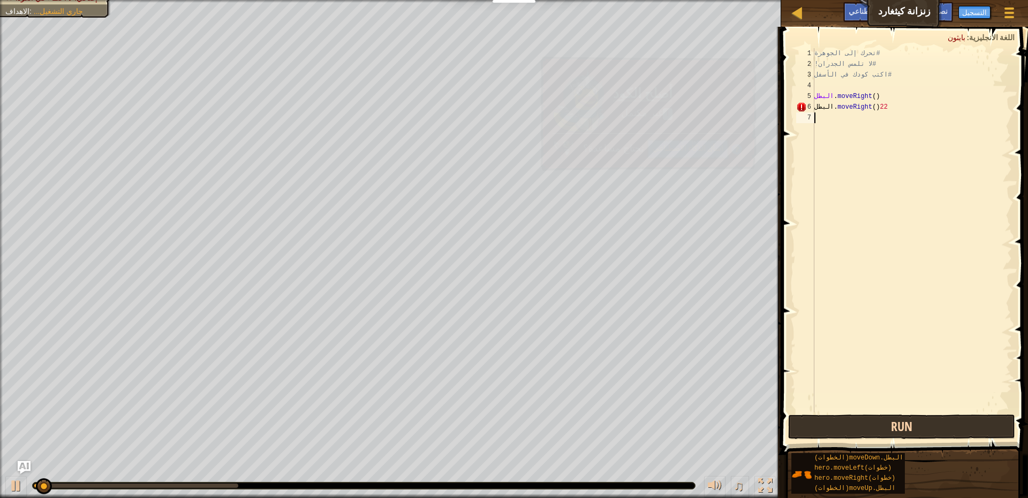
scroll to position [5, 0]
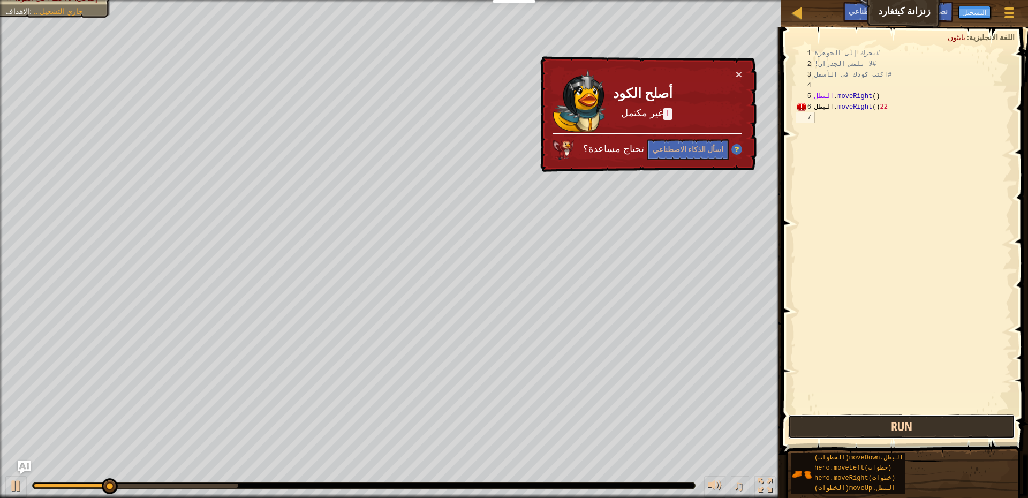
click at [872, 420] on button "Run" at bounding box center [901, 426] width 227 height 25
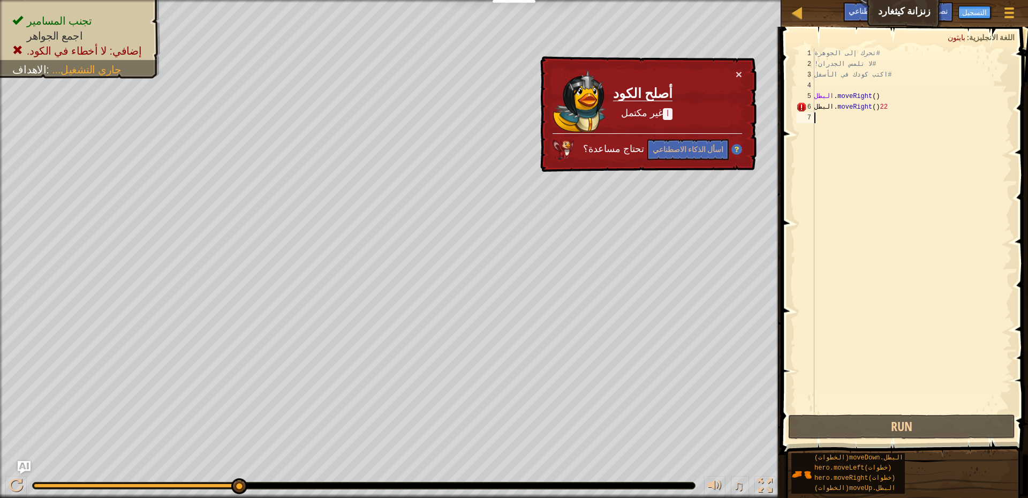
click at [914, 107] on div "#تحرك إلى الجوهرة #لا تلمس الجدران! #اكتب كودك في الأسفل البطل . moveRight ( ) …" at bounding box center [912, 240] width 200 height 385
drag, startPoint x: 913, startPoint y: 107, endPoint x: 816, endPoint y: 107, distance: 96.4
click at [816, 107] on div "#تحرك إلى الجوهرة #لا تلمس الجدران! #اكتب كودك في الأسفل البطل . moveRight ( ) …" at bounding box center [912, 240] width 200 height 385
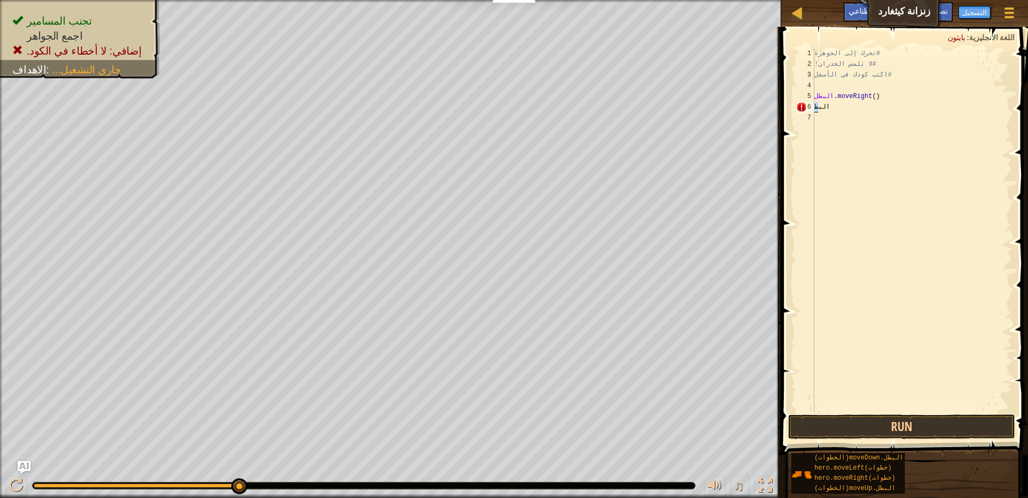
drag, startPoint x: 833, startPoint y: 110, endPoint x: 819, endPoint y: 110, distance: 14.5
click at [819, 110] on div "#تحرك إلى الجوهرة #لا تلمس الجدران! #اكتب كودك في الأسفل البطل . moveRight ( ) …" at bounding box center [912, 240] width 200 height 385
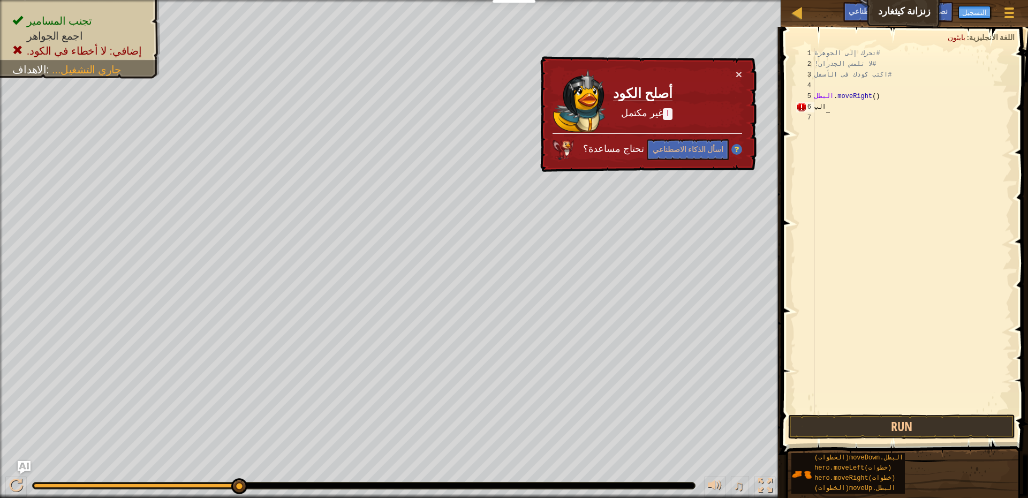
drag, startPoint x: 834, startPoint y: 107, endPoint x: 800, endPoint y: 108, distance: 33.7
click at [800, 108] on div "الب 1 2 3 4 5 6 7 #تحرك إلى الجوهرة #لا تلمس الجدران! #اكتب كودك في الأسفل البط…" at bounding box center [903, 230] width 218 height 364
drag, startPoint x: 822, startPoint y: 106, endPoint x: 807, endPoint y: 108, distance: 15.1
click at [807, 108] on div "ال 1 2 3 4 5 6 7 #تحرك إلى الجوهرة #لا تلمس الجدران! #اكتب كودك في الأسفل البطل…" at bounding box center [903, 230] width 218 height 364
type textarea "ا"
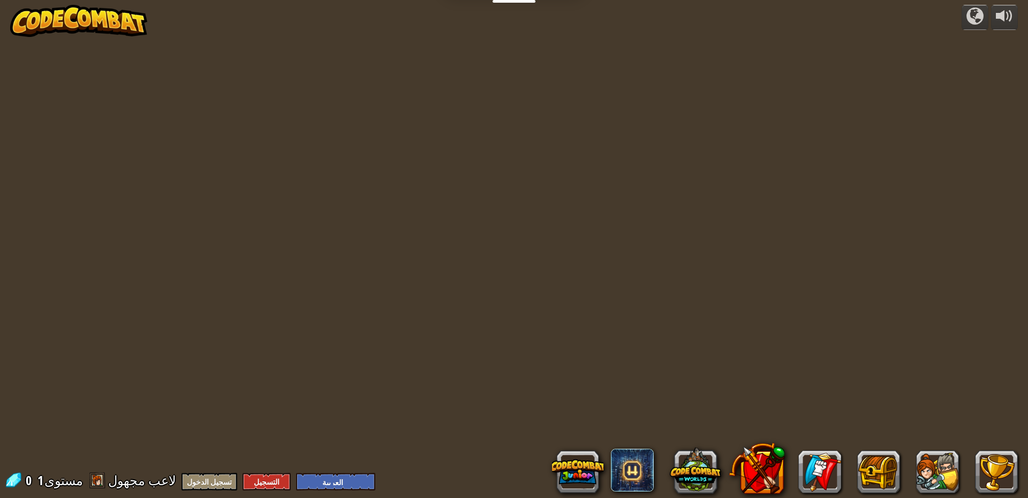
select select "ar"
